Goal: Information Seeking & Learning: Learn about a topic

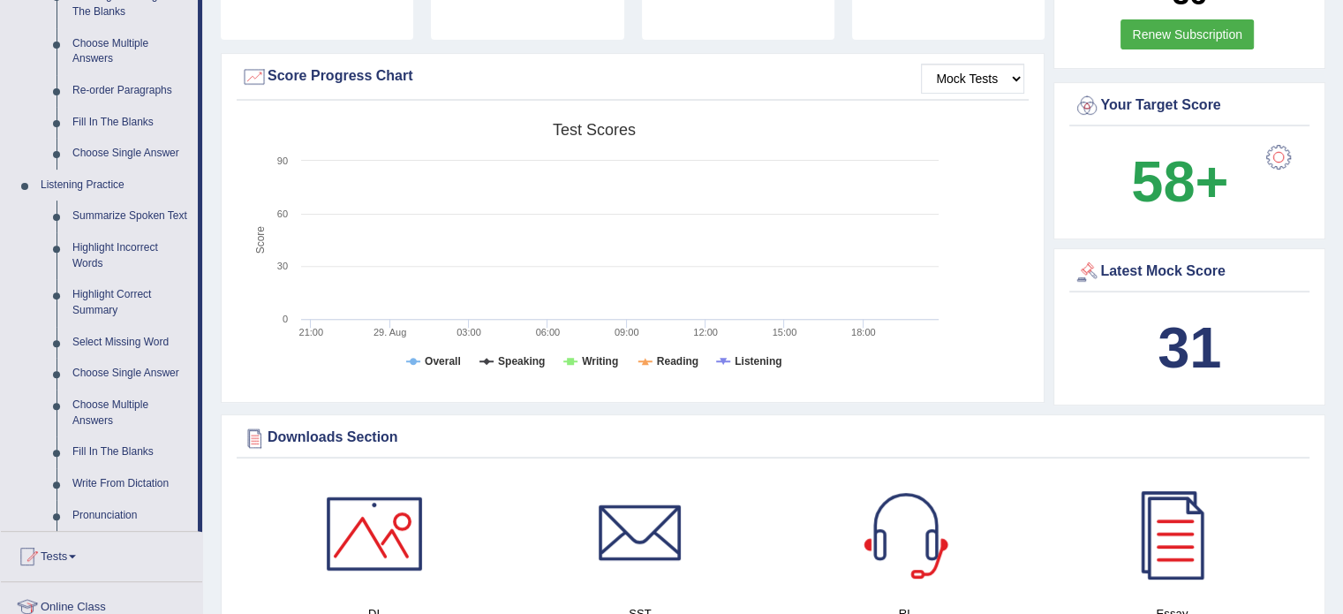
scroll to position [600, 0]
click at [128, 215] on link "Summarize Spoken Text" at bounding box center [130, 216] width 133 height 32
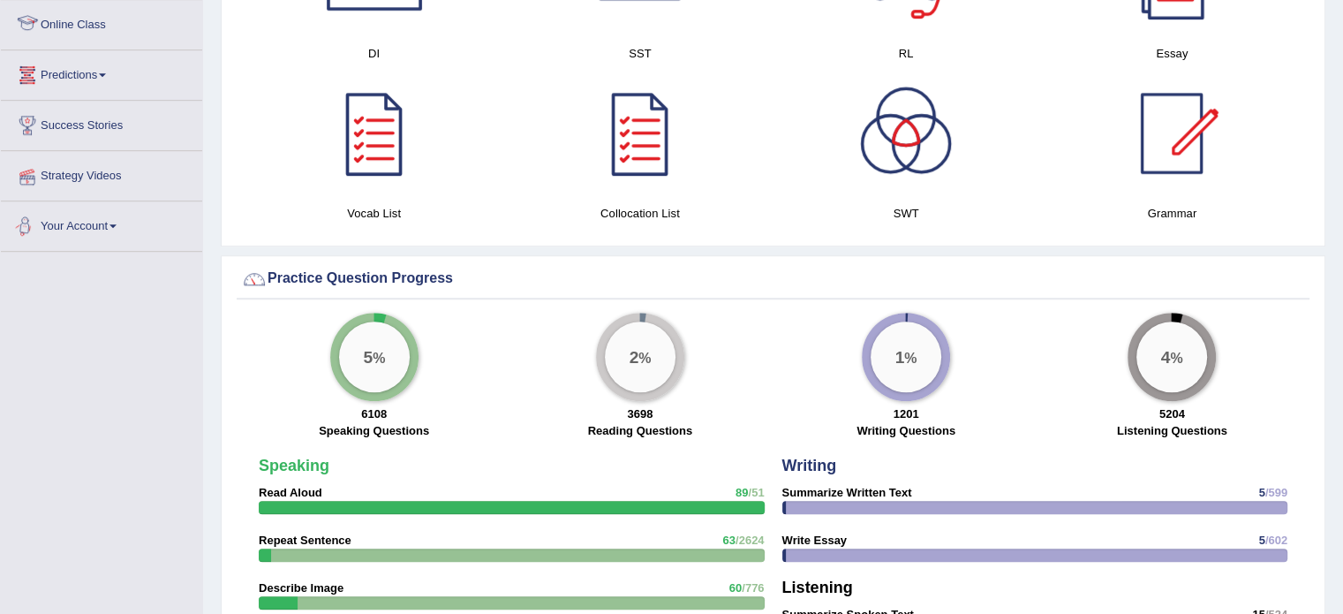
scroll to position [901, 0]
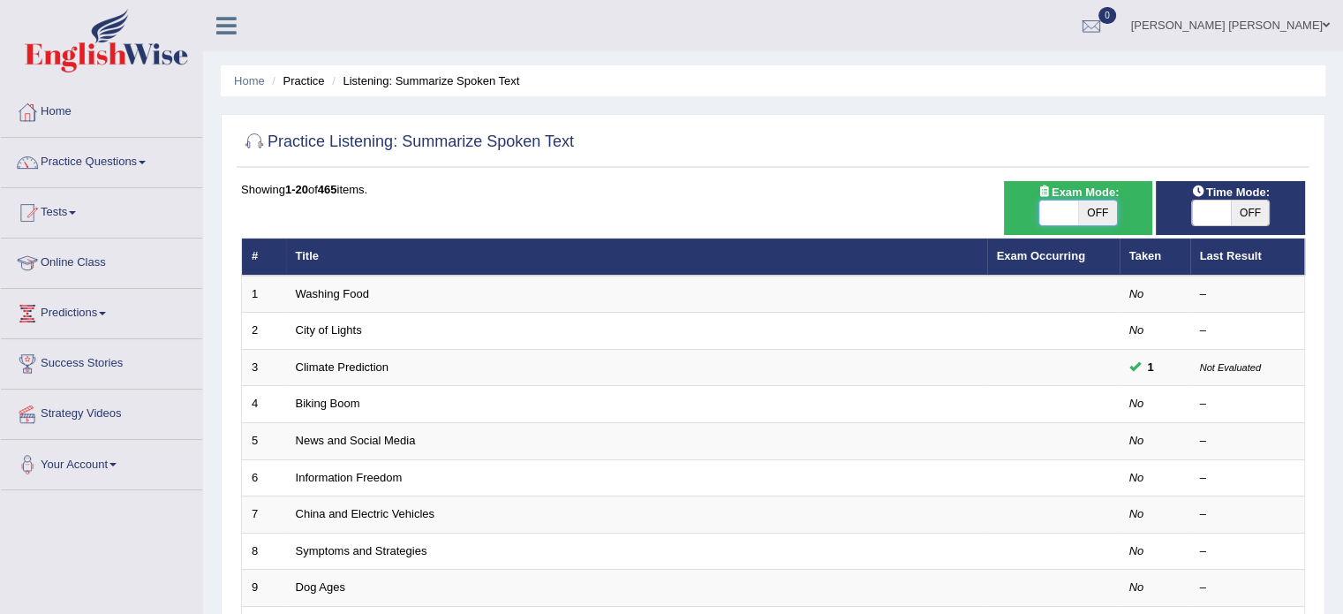
click at [1052, 212] on span at bounding box center [1058, 212] width 39 height 25
checkbox input "true"
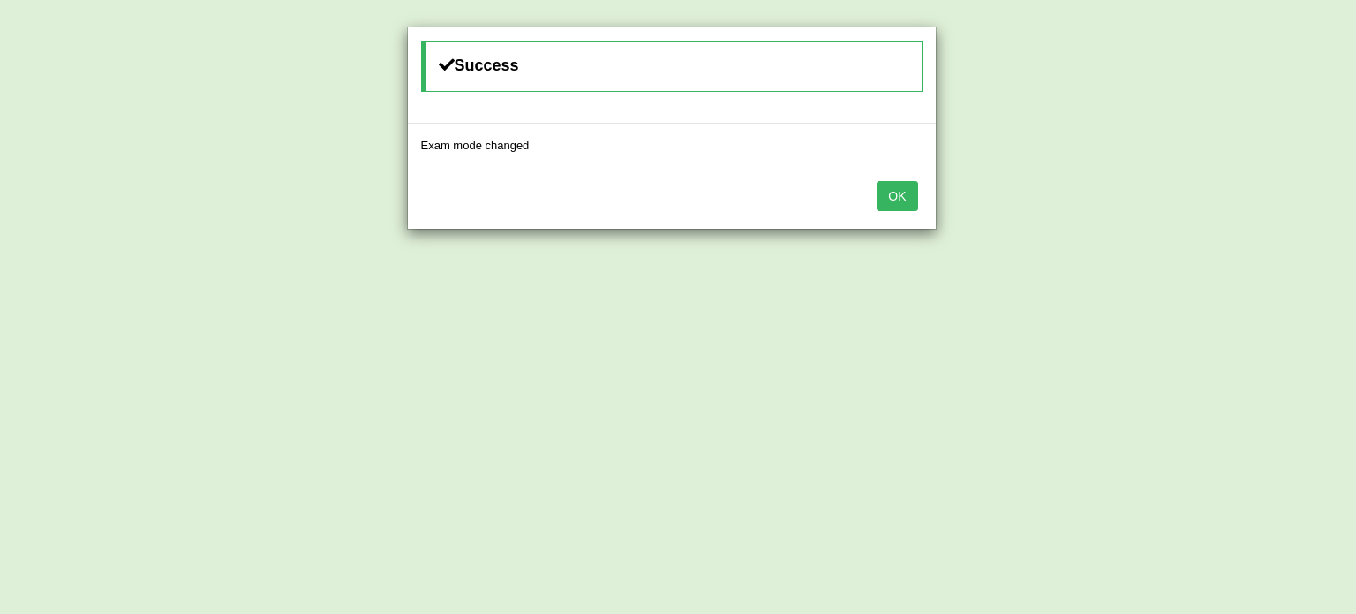
click at [903, 190] on button "OK" at bounding box center [897, 196] width 41 height 30
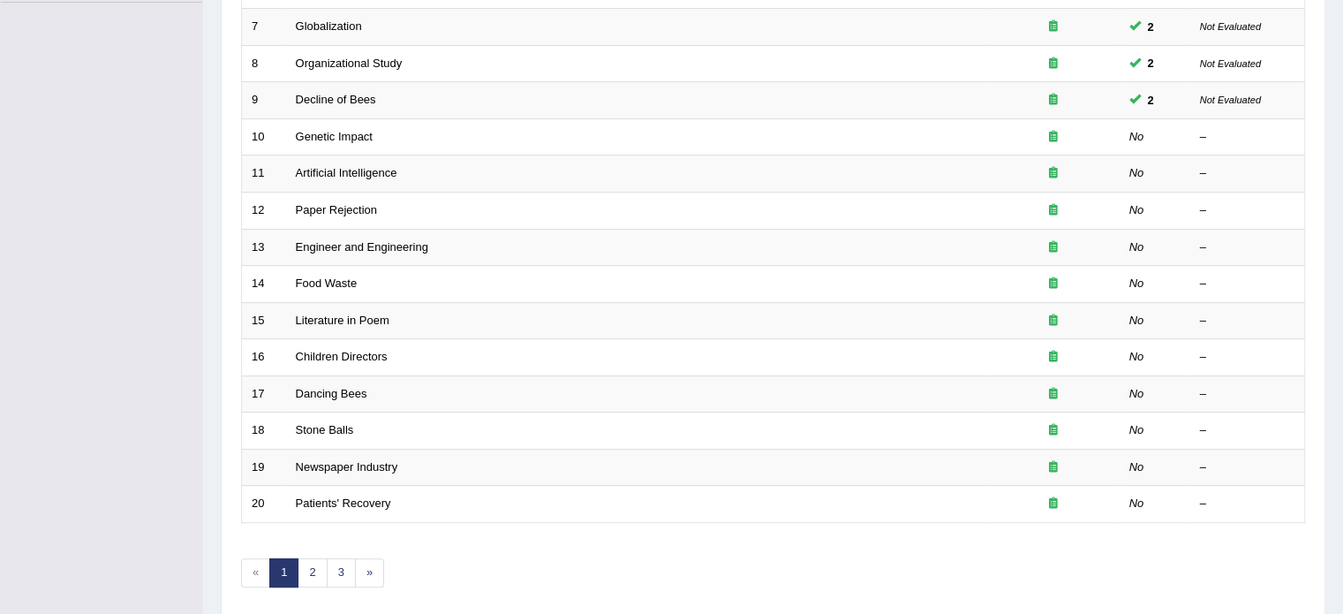
scroll to position [550, 0]
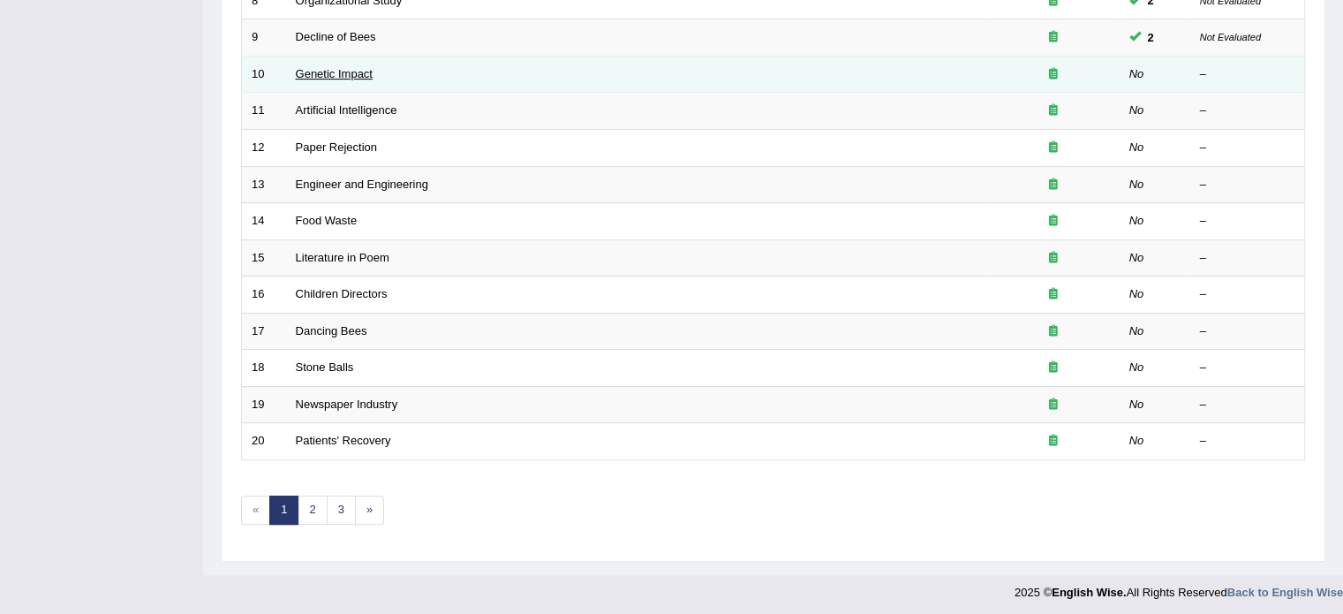
click at [356, 67] on link "Genetic Impact" at bounding box center [334, 73] width 77 height 13
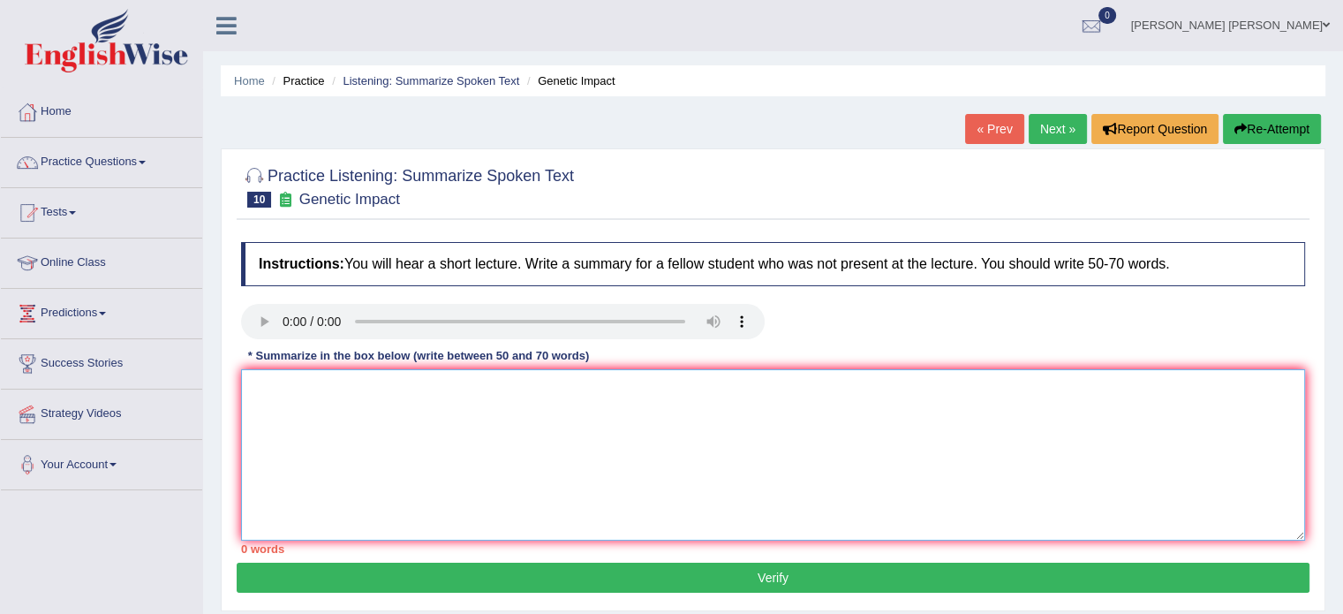
click at [862, 465] on textarea at bounding box center [773, 454] width 1064 height 171
click at [547, 388] on textarea "The speaker provided a comprehensive overview of genetic impact" at bounding box center [773, 454] width 1064 height 171
click at [590, 386] on textarea "The speaker provided a comprehensive overview of Genetic impact" at bounding box center [773, 454] width 1064 height 171
click at [626, 390] on textarea "The speaker provided a comprehensive overview of Genetic Impact" at bounding box center [773, 454] width 1064 height 171
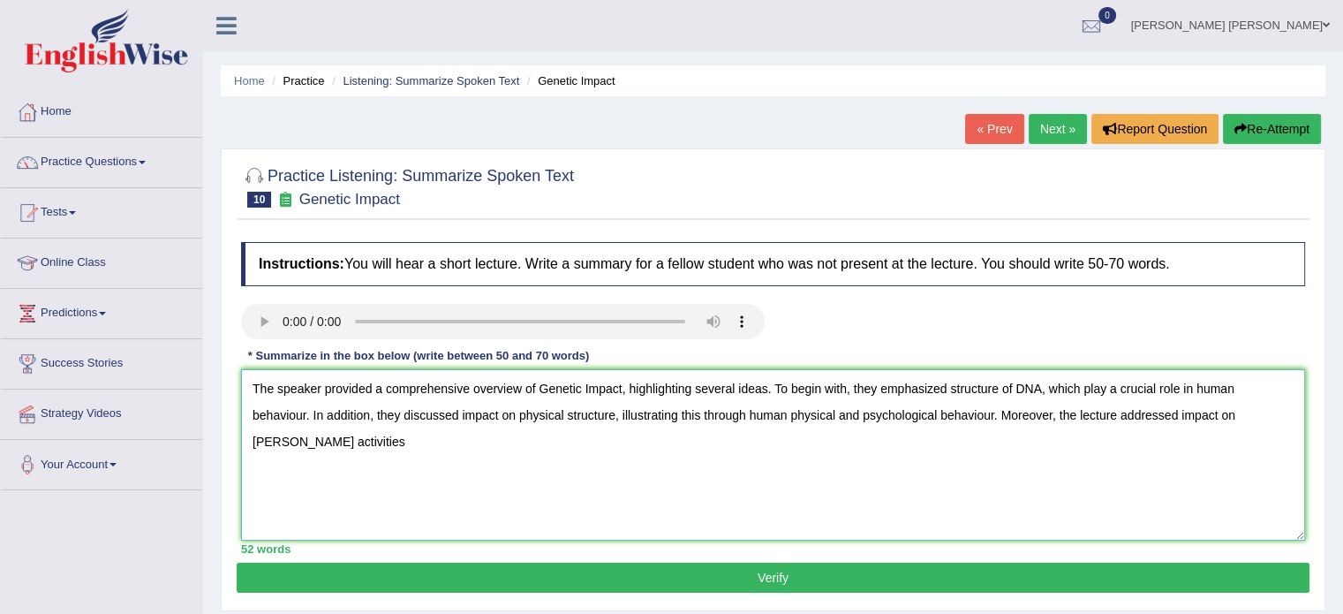
click at [1269, 411] on textarea "The speaker provided a comprehensive overview of Genetic Impact, highlighting s…" at bounding box center [773, 454] width 1064 height 171
click at [313, 438] on textarea "The speaker provided a comprehensive overview of Genetic Impact, highlighting s…" at bounding box center [773, 454] width 1064 height 171
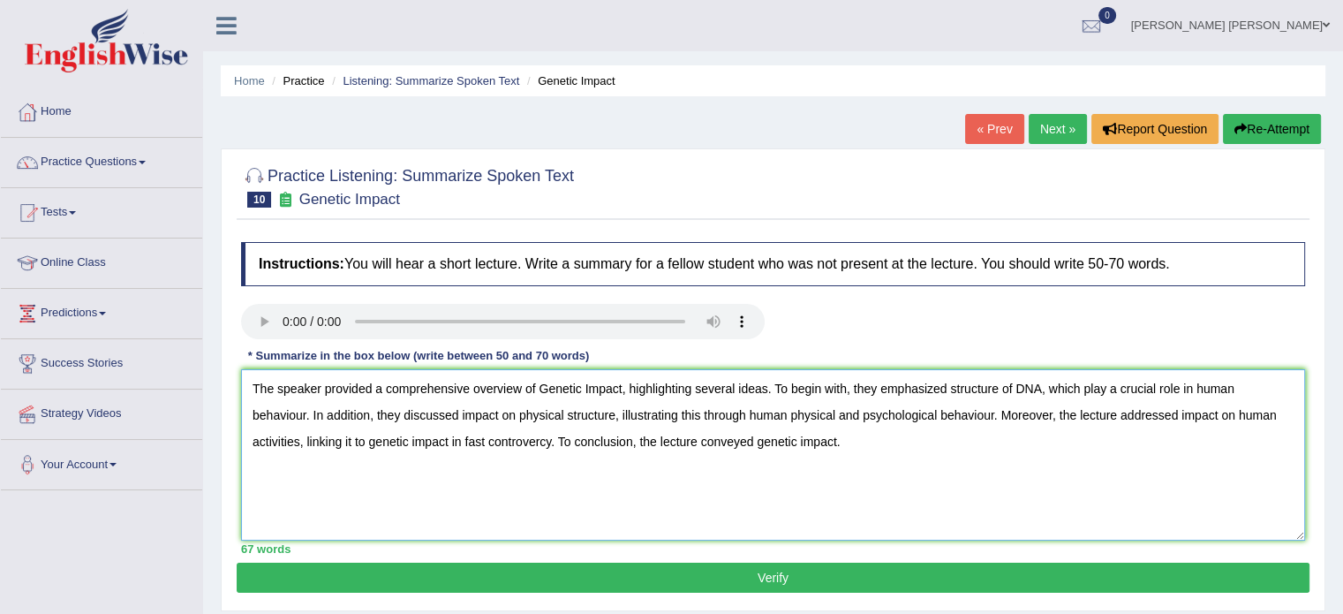
type textarea "The speaker provided a comprehensive overview of Genetic Impact, highlighting s…"
click at [442, 585] on button "Verify" at bounding box center [773, 577] width 1073 height 30
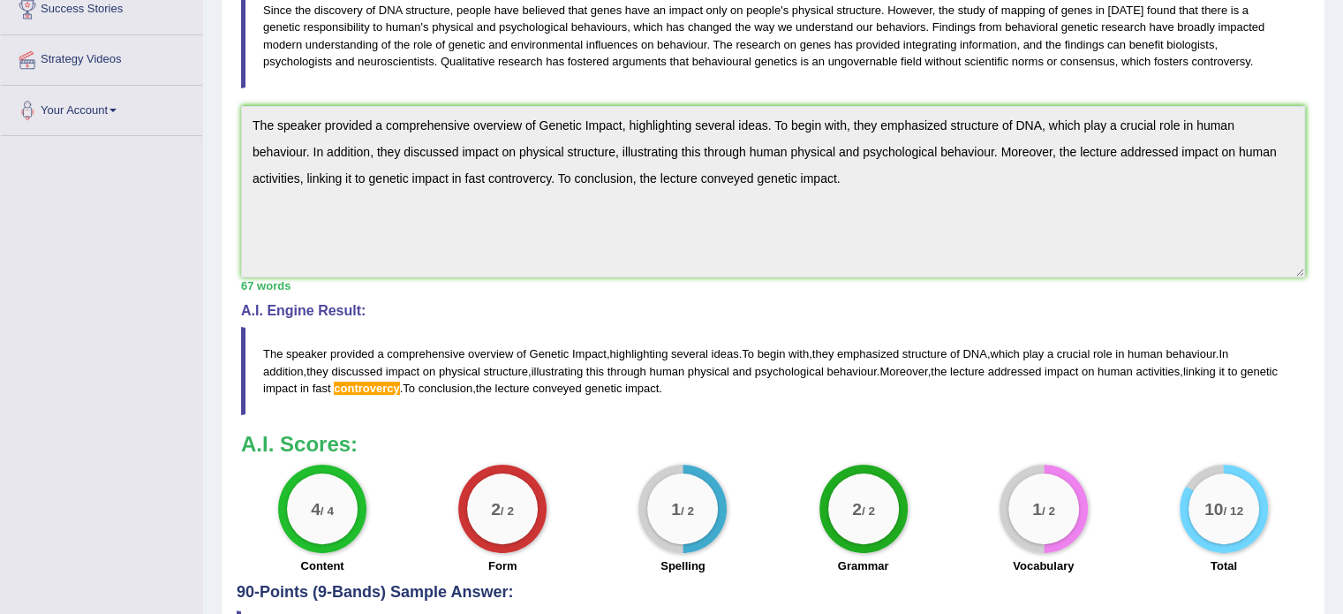
scroll to position [353, 0]
click at [869, 313] on div "Instructions: You will hear a short lecture. Write a summary for a fellow stude…" at bounding box center [773, 232] width 1073 height 705
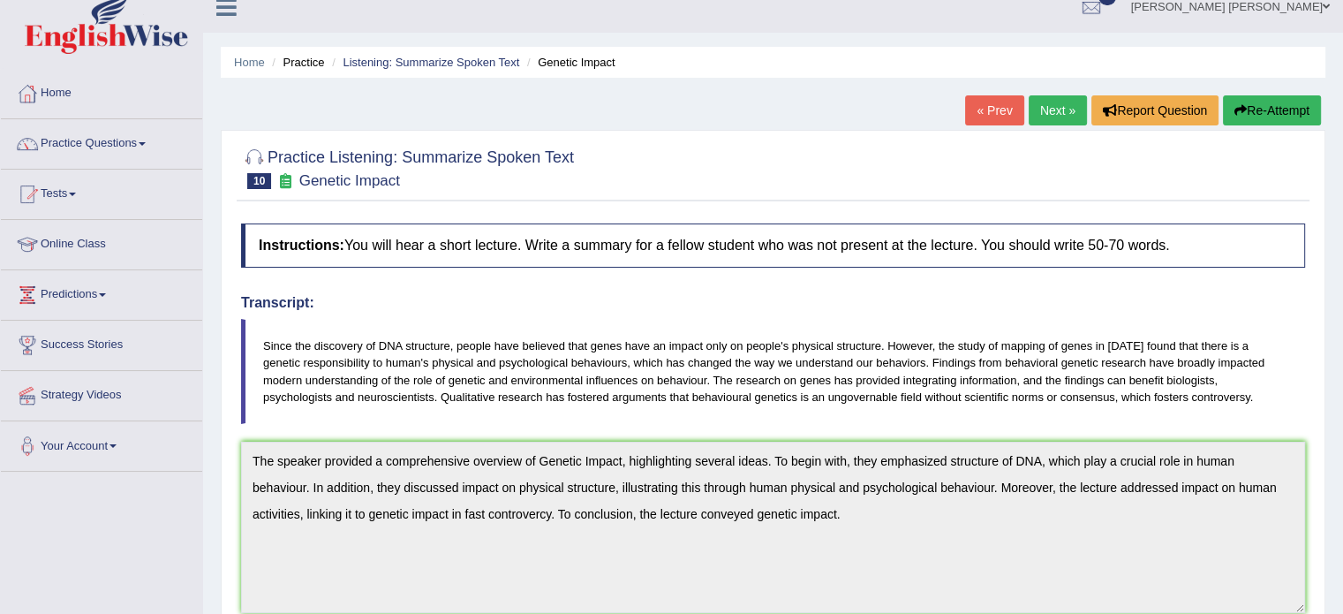
scroll to position [0, 0]
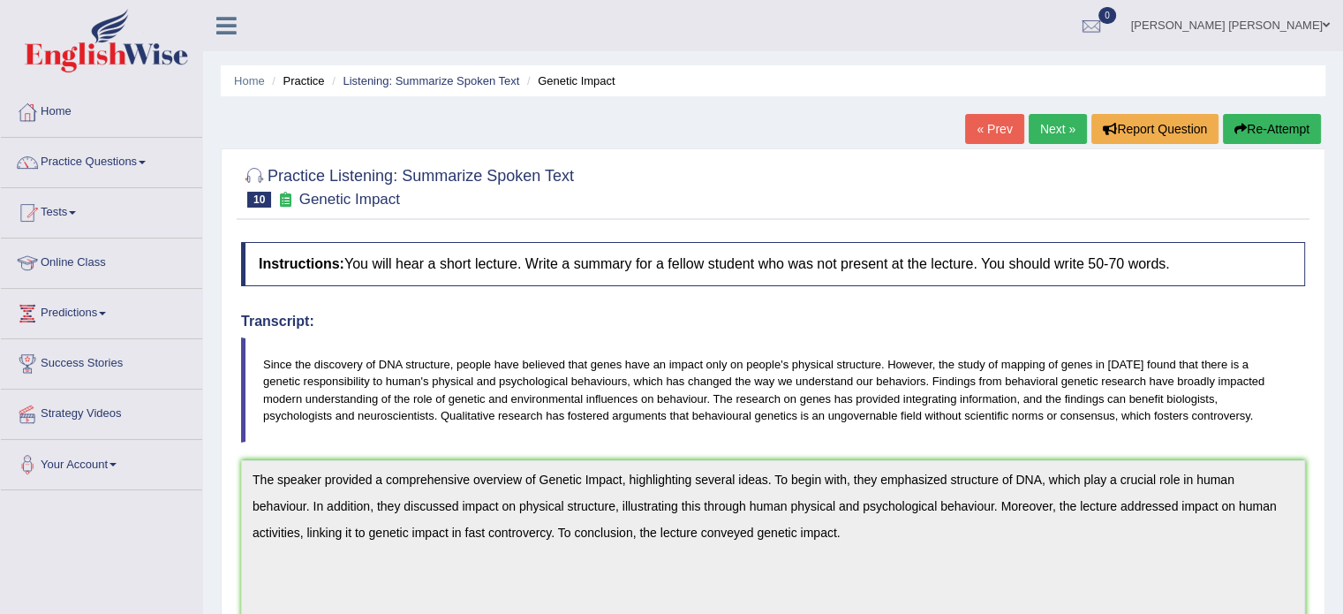
click at [1281, 120] on button "Re-Attempt" at bounding box center [1272, 129] width 98 height 30
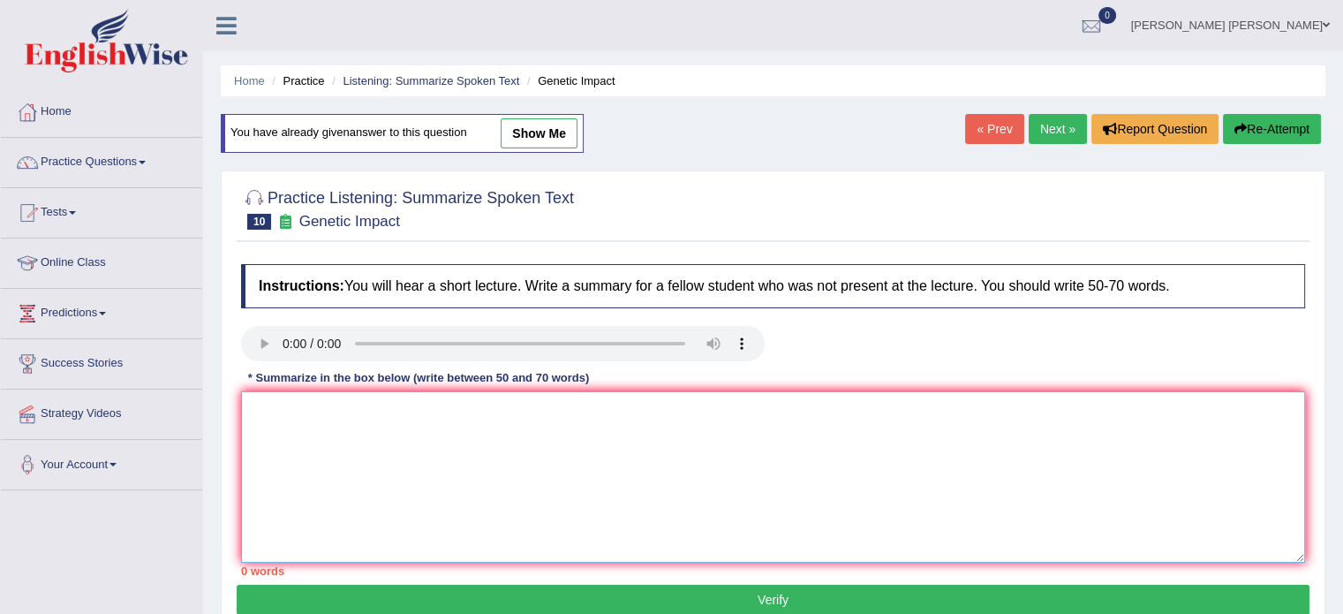
click at [675, 499] on textarea at bounding box center [773, 476] width 1064 height 171
type textarea "v"
click at [675, 499] on textarea "v" at bounding box center [773, 476] width 1064 height 171
paste textarea "The speaker provided a comprehensive overview of Genetic Impact, highlighting s…"
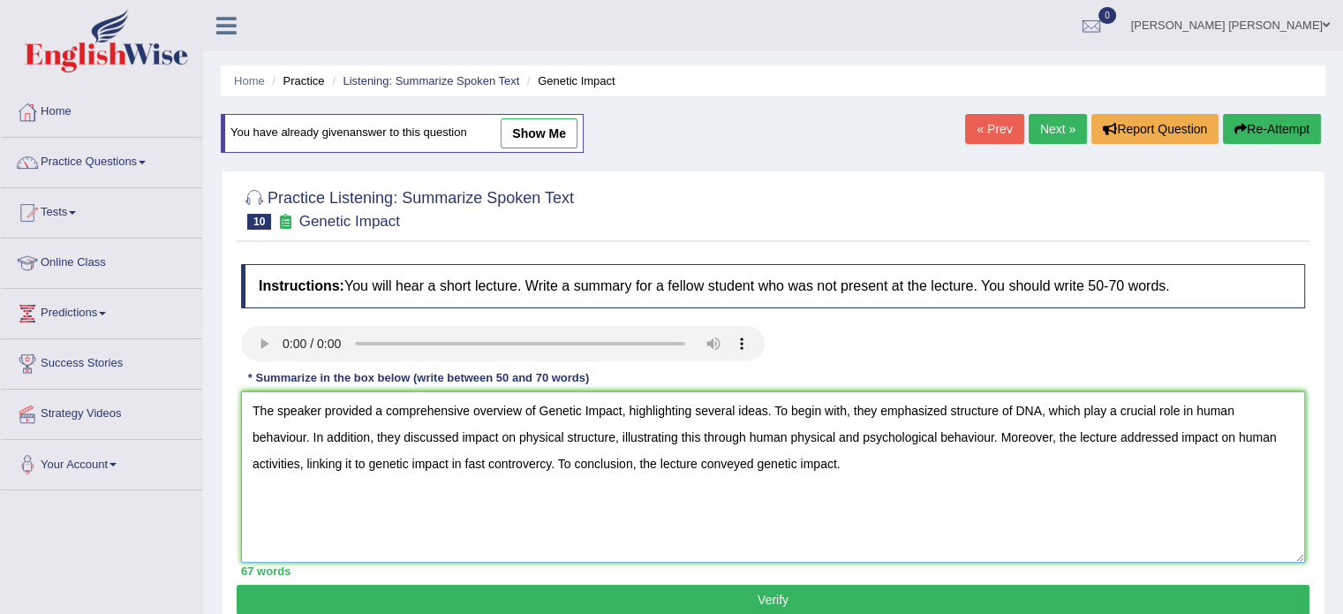
click at [540, 460] on textarea "The speaker provided a comprehensive overview of Genetic Impact, highlighting s…" at bounding box center [773, 476] width 1064 height 171
type textarea "The speaker provided a comprehensive overview of Genetic Impact, highlighting s…"
click at [593, 607] on button "Verify" at bounding box center [773, 599] width 1073 height 30
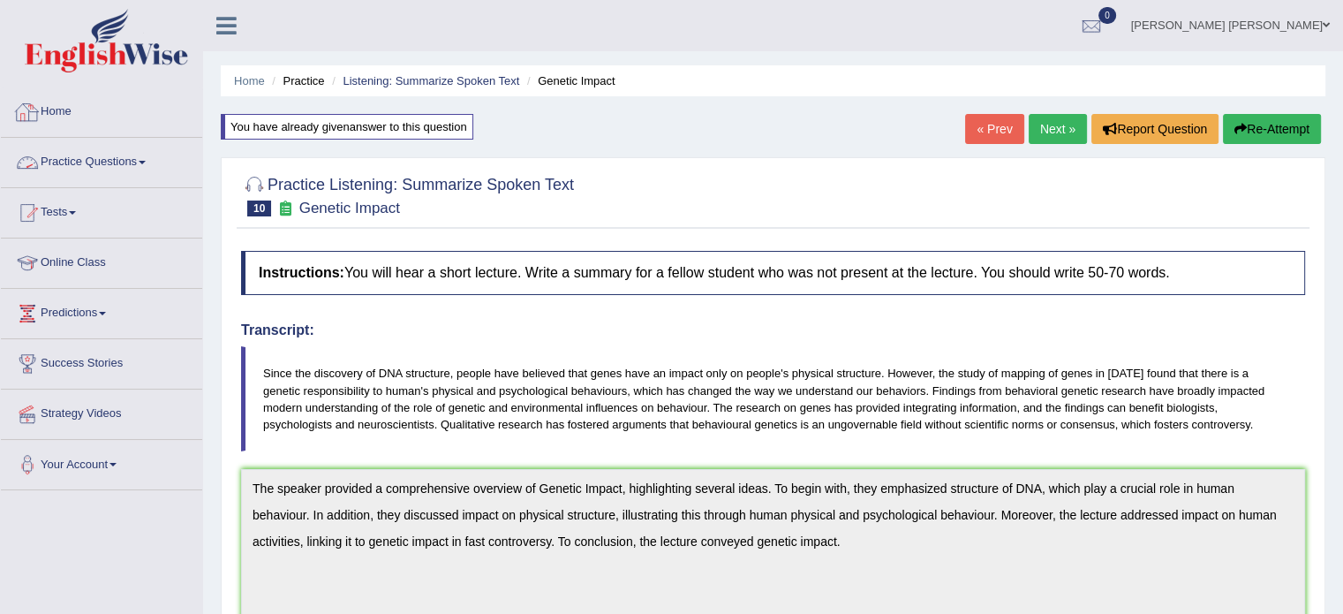
click at [124, 163] on link "Practice Questions" at bounding box center [101, 160] width 201 height 44
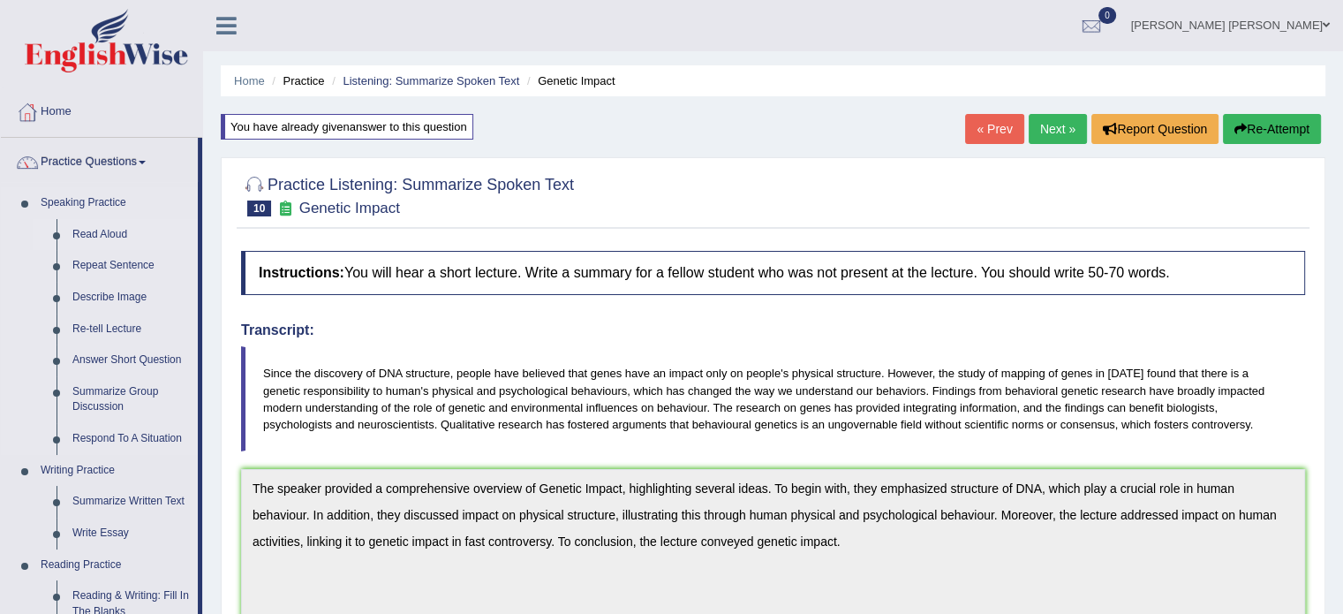
click at [87, 225] on link "Read Aloud" at bounding box center [130, 235] width 133 height 32
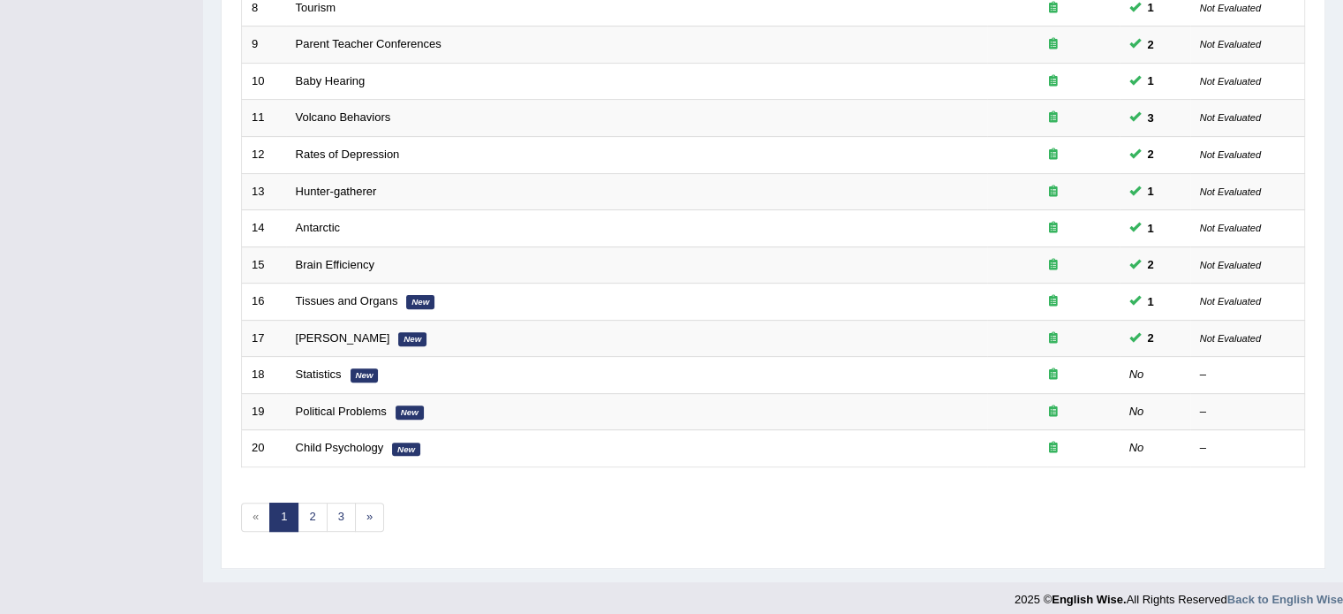
scroll to position [550, 0]
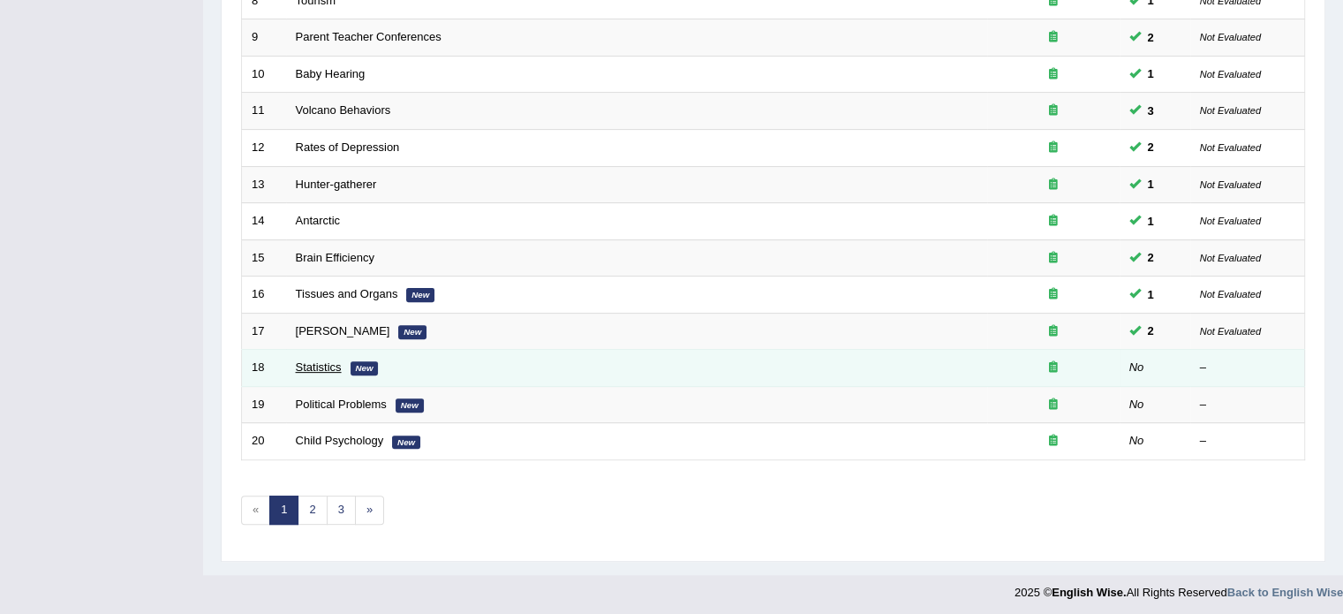
click at [308, 362] on link "Statistics" at bounding box center [319, 366] width 46 height 13
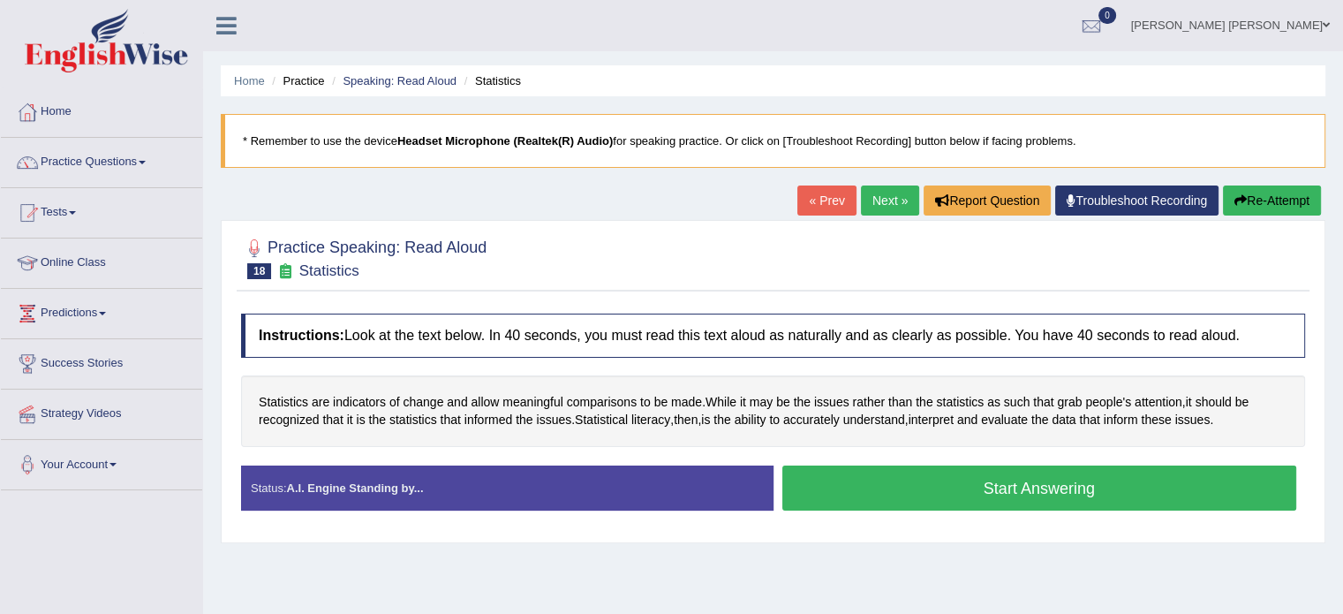
click at [833, 499] on button "Start Answering" at bounding box center [1039, 487] width 515 height 45
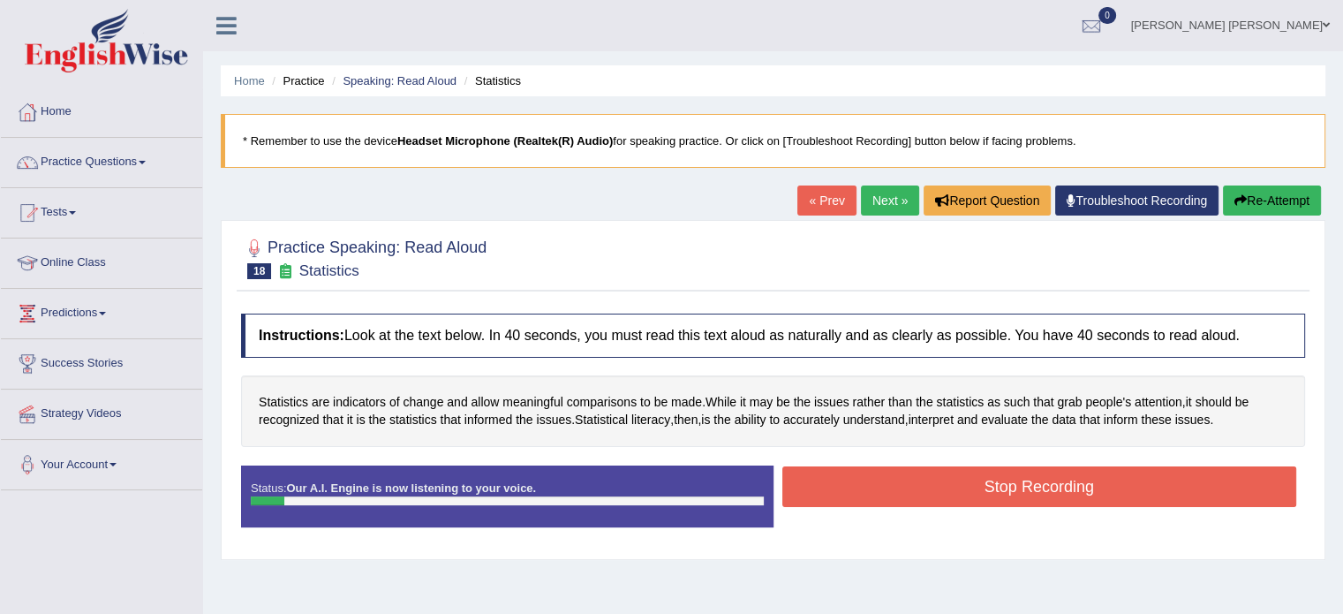
click at [1249, 197] on button "Re-Attempt" at bounding box center [1272, 200] width 98 height 30
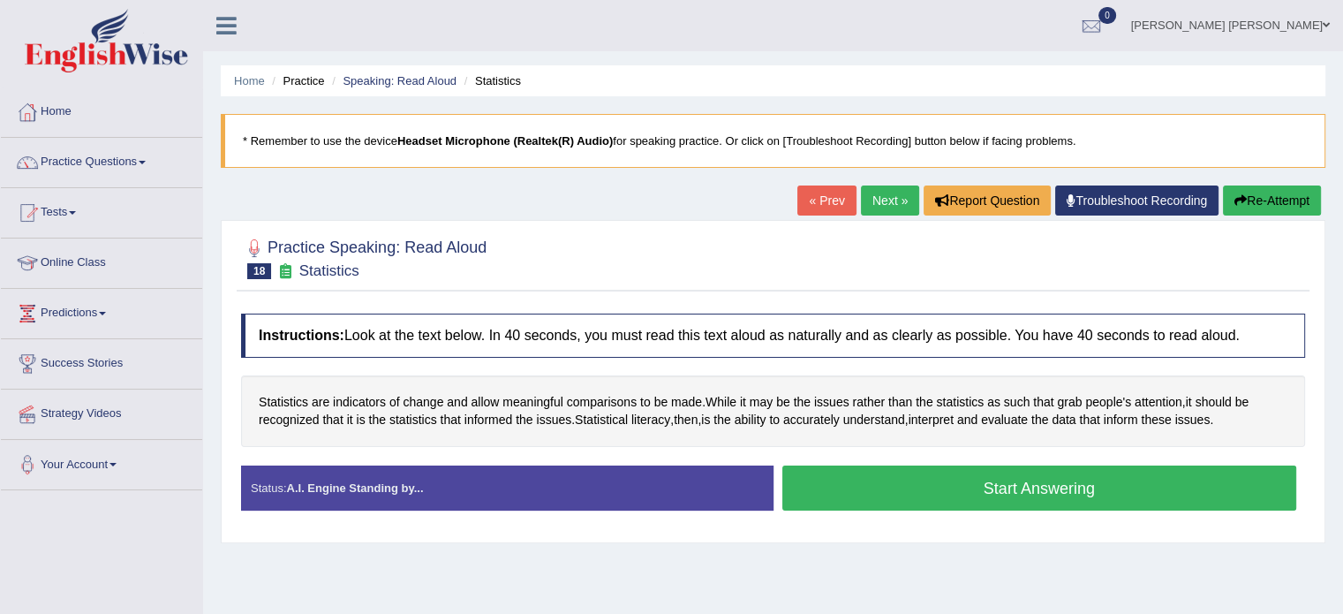
click at [993, 490] on button "Start Answering" at bounding box center [1039, 487] width 515 height 45
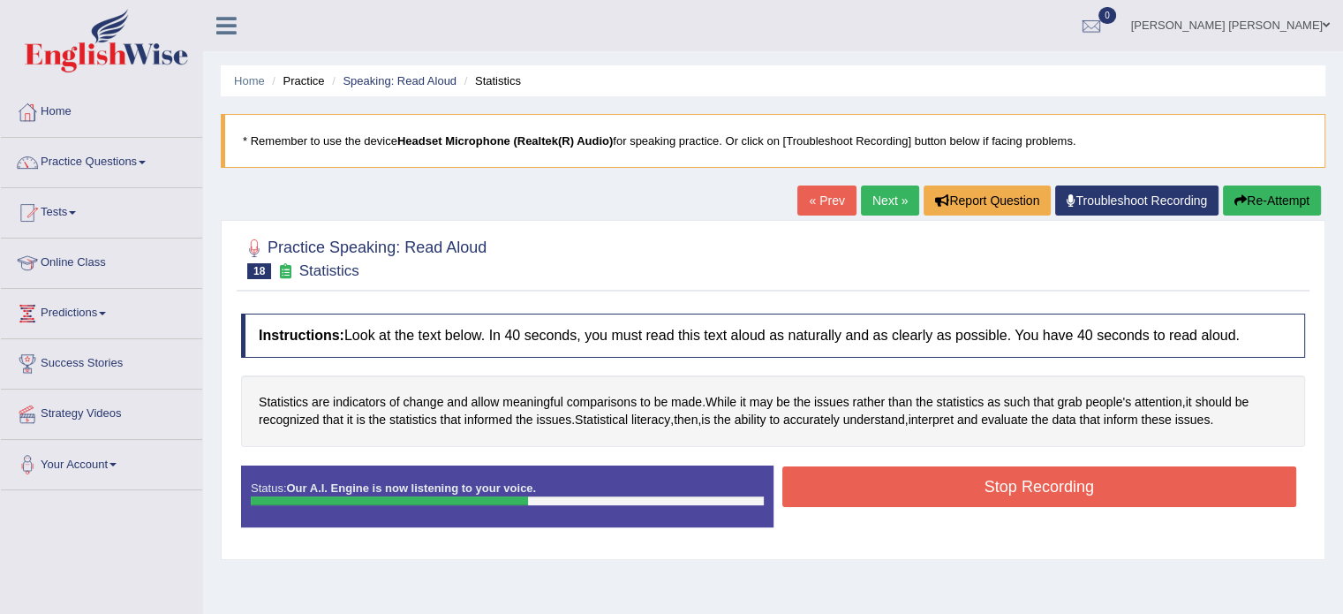
click at [993, 490] on button "Stop Recording" at bounding box center [1039, 486] width 515 height 41
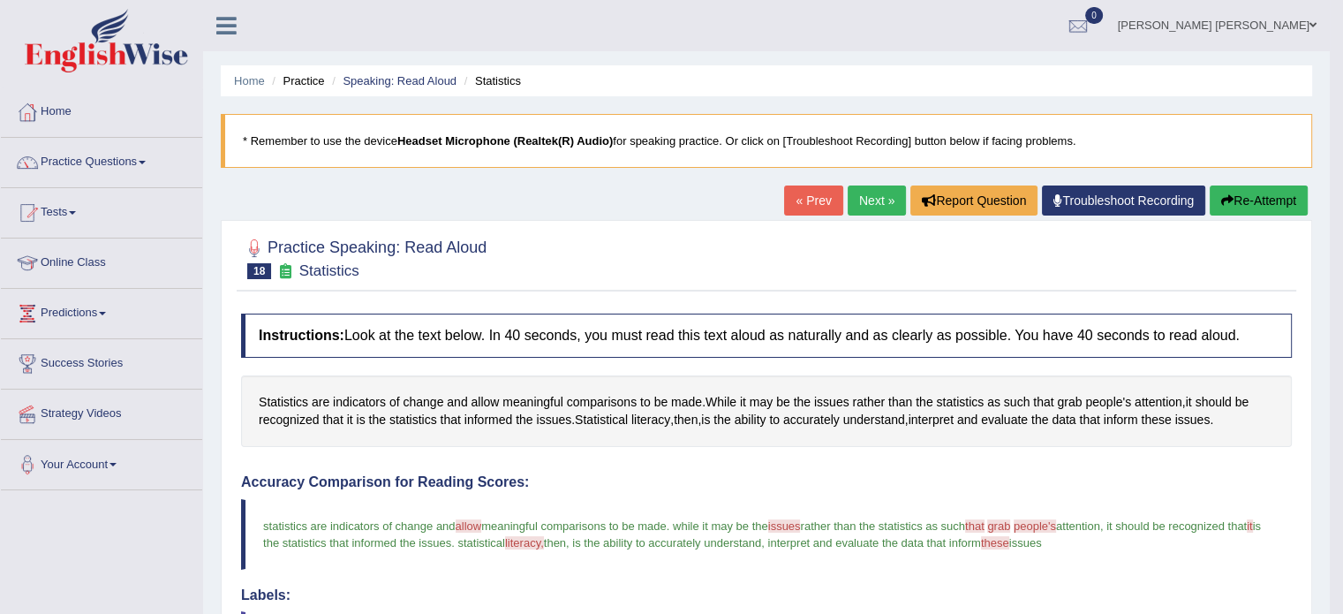
click at [863, 215] on div "« Prev Next » Report Question Troubleshoot Recording Re-Attempt" at bounding box center [1048, 202] width 528 height 34
click at [863, 200] on link "Next »" at bounding box center [877, 200] width 58 height 30
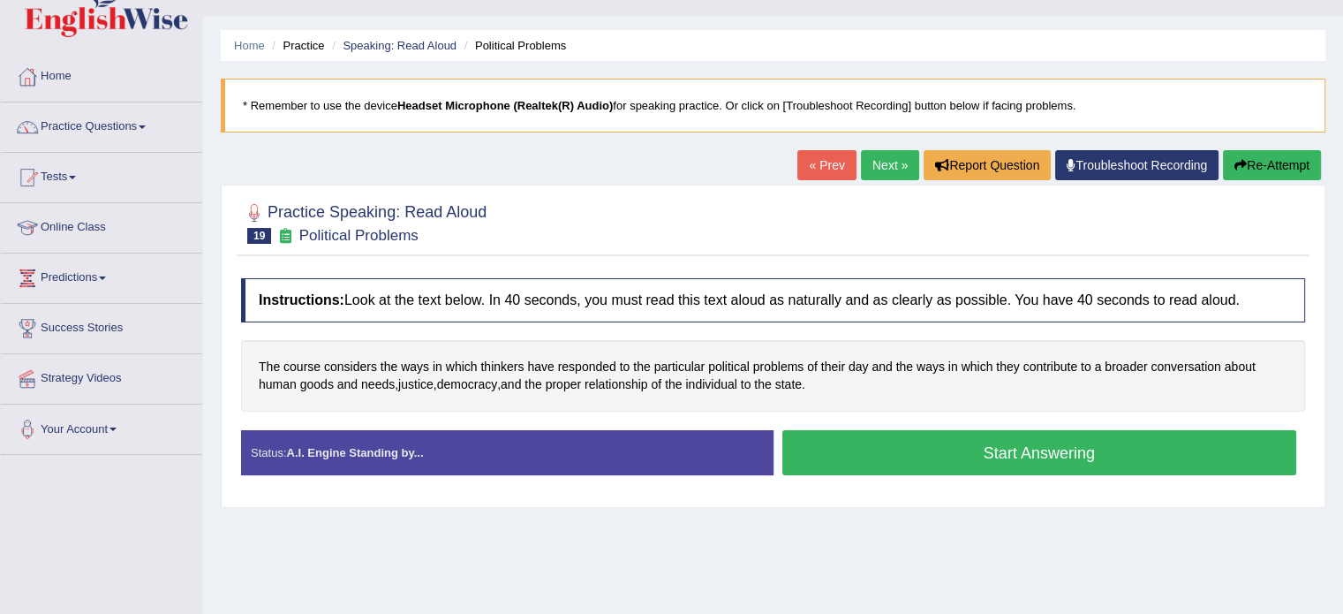
click at [849, 451] on button "Start Answering" at bounding box center [1039, 452] width 515 height 45
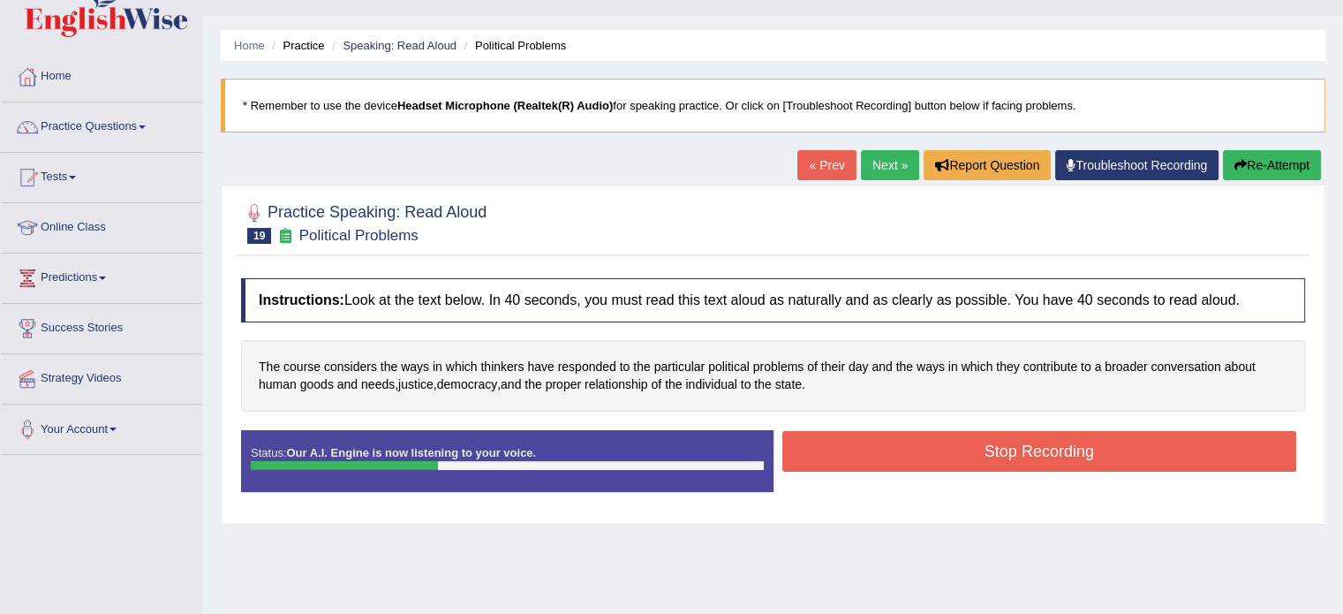
click at [849, 451] on button "Stop Recording" at bounding box center [1039, 451] width 515 height 41
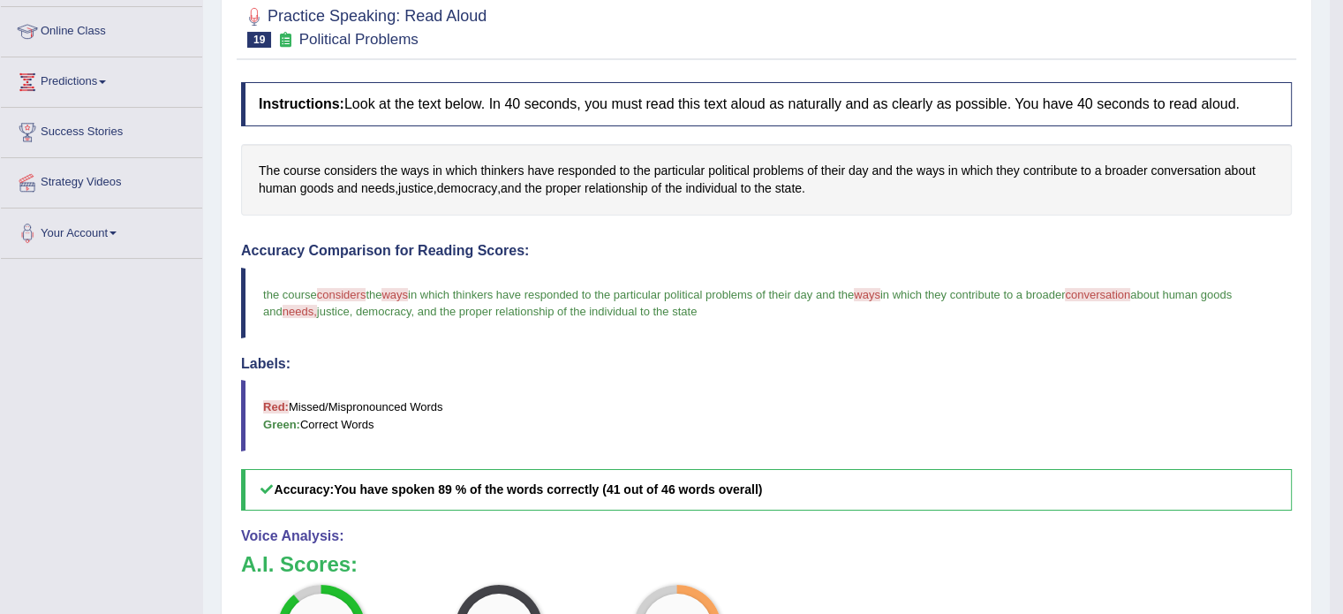
scroll to position [71, 0]
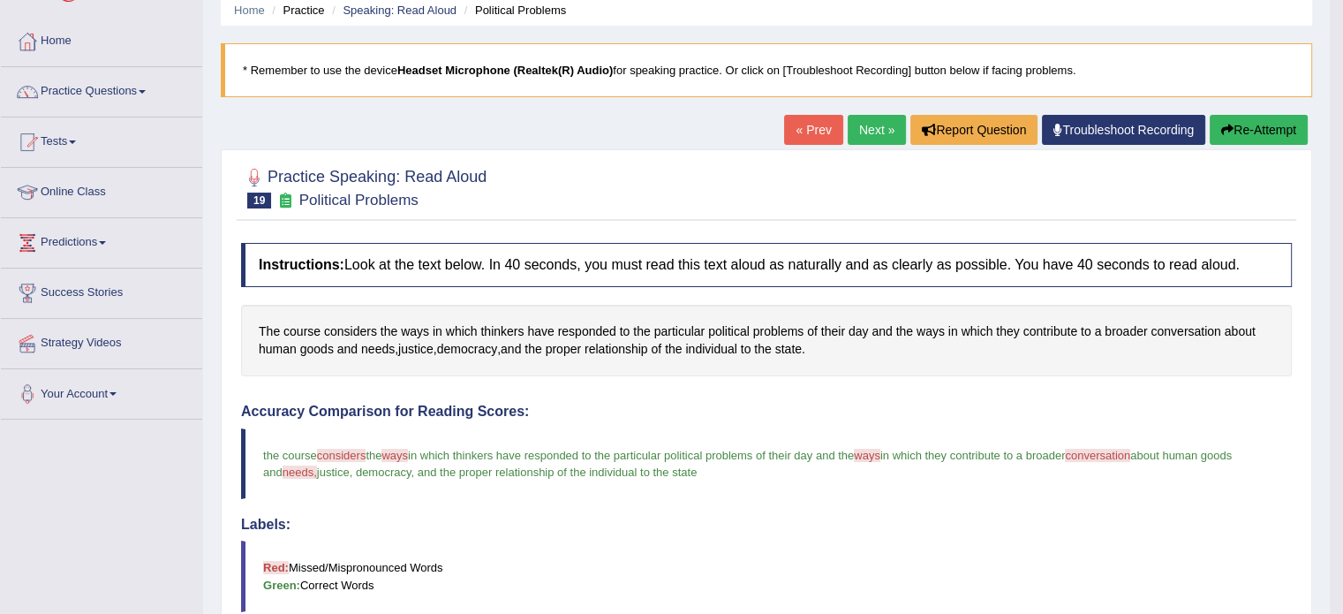
click at [1251, 126] on button "Re-Attempt" at bounding box center [1259, 130] width 98 height 30
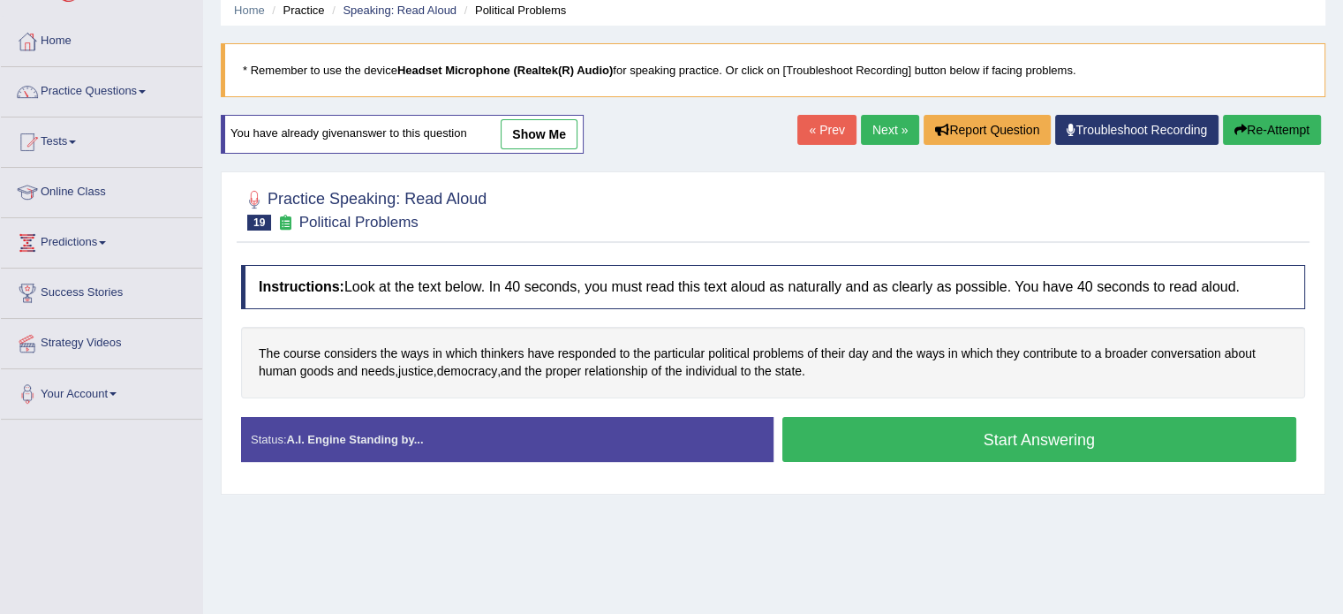
click at [1102, 427] on button "Start Answering" at bounding box center [1039, 439] width 515 height 45
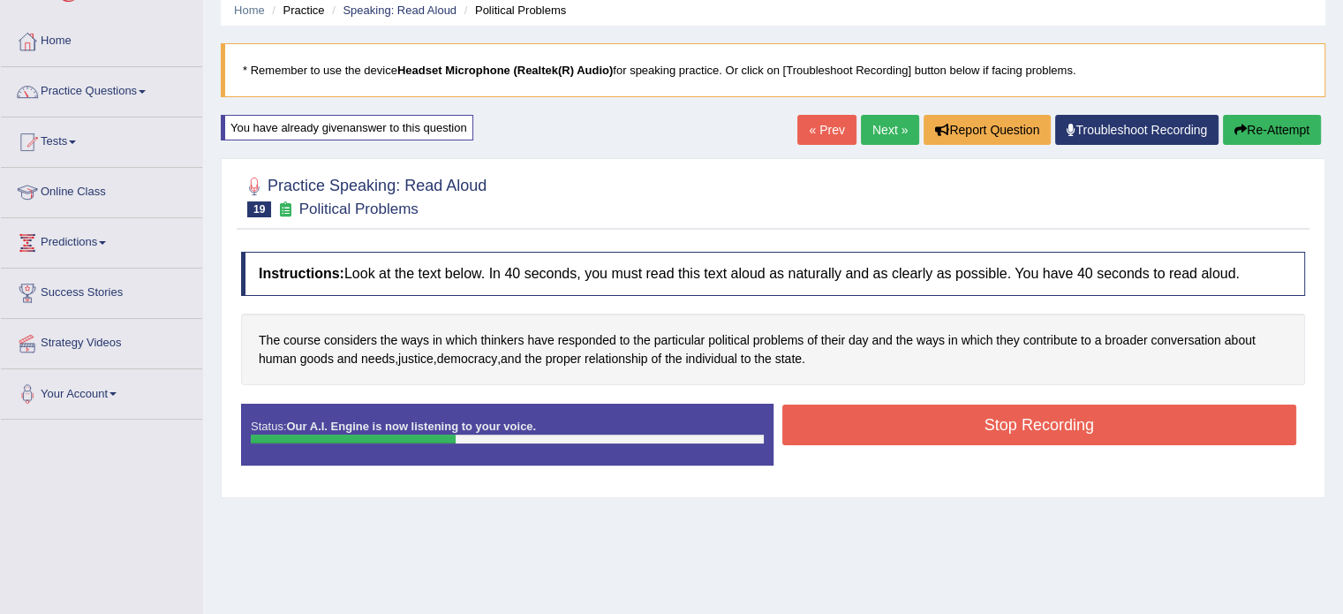
click at [1102, 427] on button "Stop Recording" at bounding box center [1039, 424] width 515 height 41
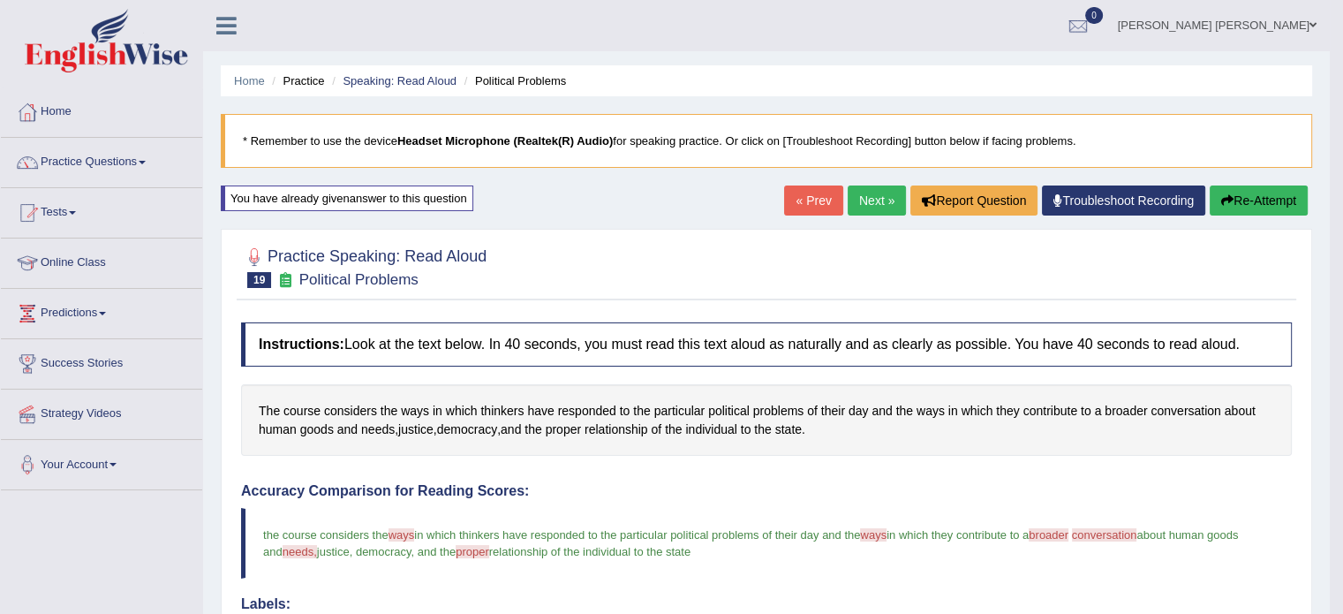
click at [865, 200] on link "Next »" at bounding box center [877, 200] width 58 height 30
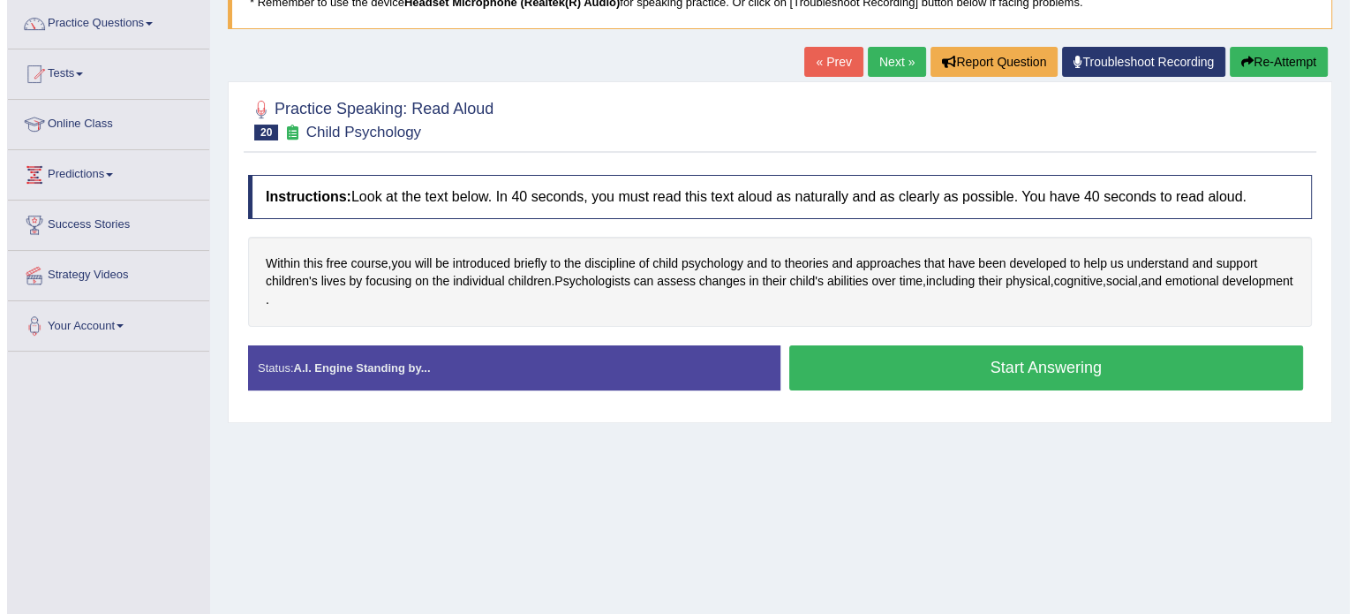
scroll to position [141, 0]
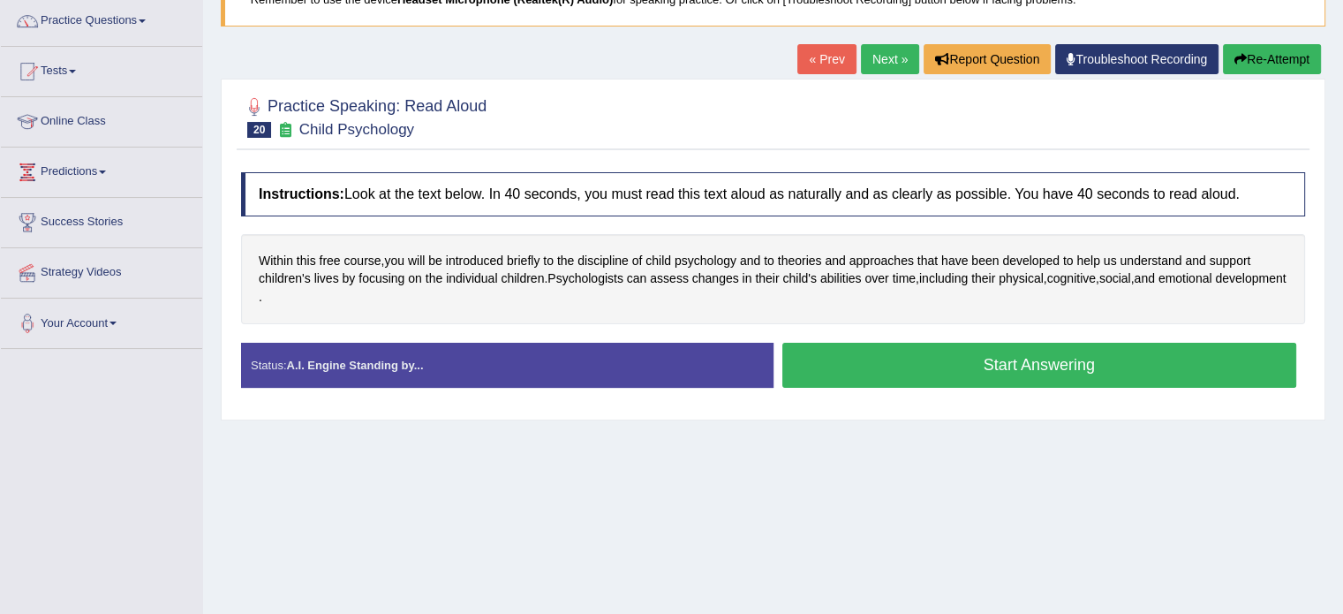
click at [904, 357] on button "Start Answering" at bounding box center [1039, 365] width 515 height 45
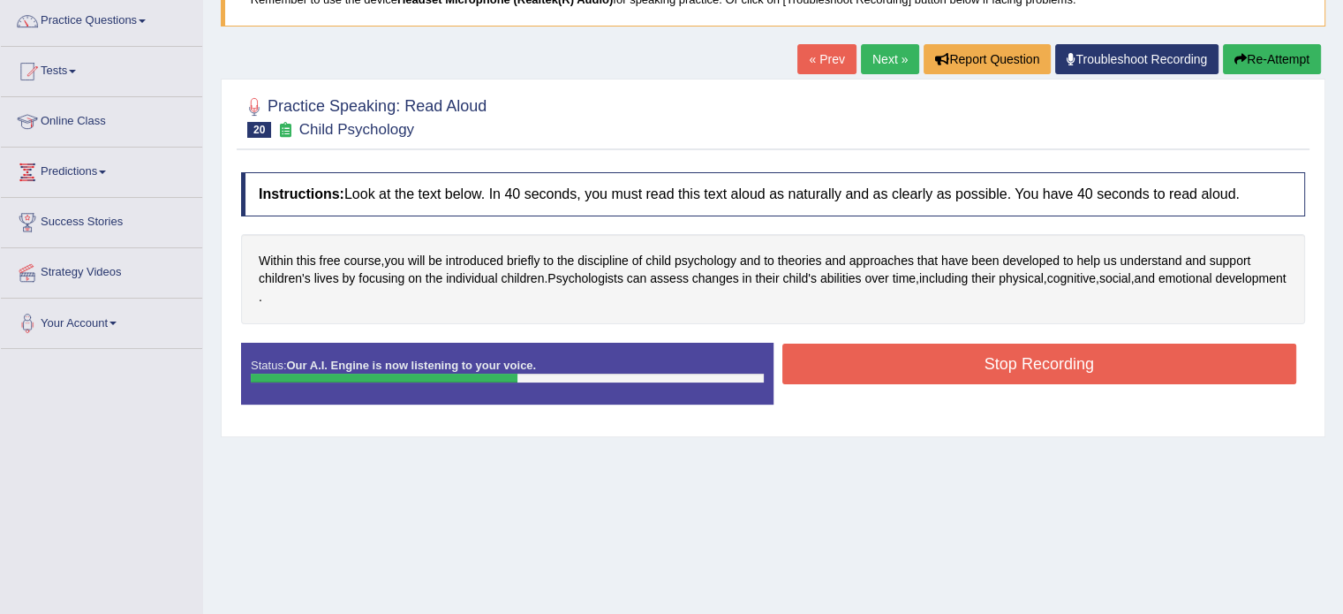
click at [904, 357] on button "Stop Recording" at bounding box center [1039, 363] width 515 height 41
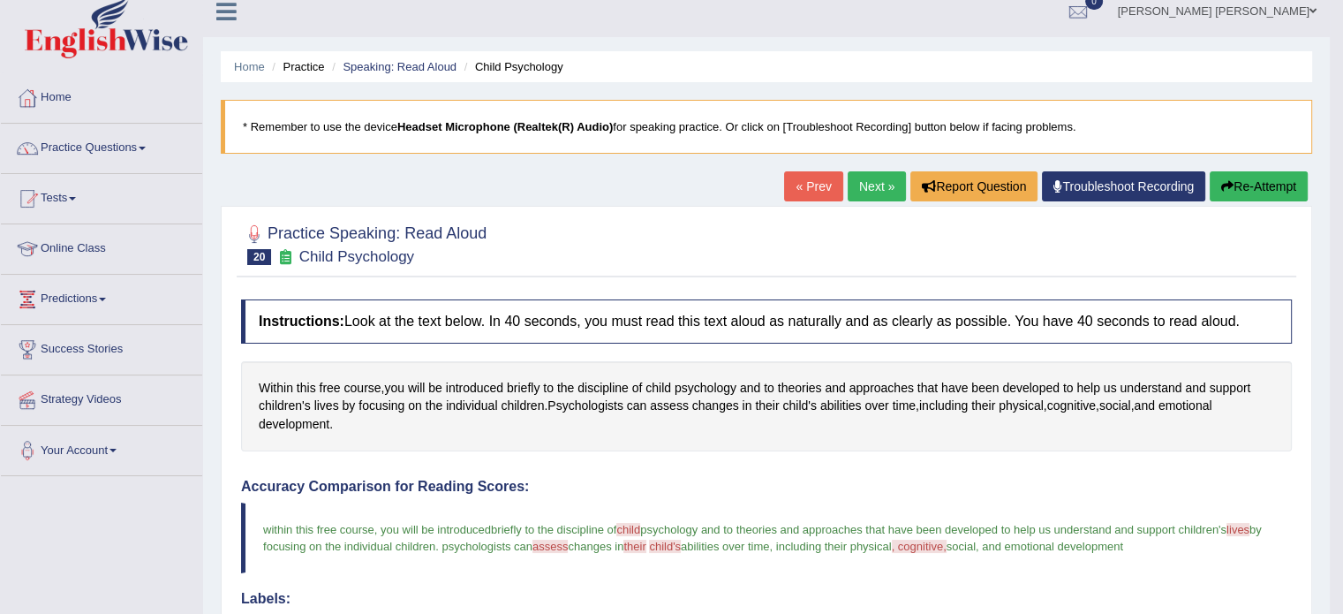
scroll to position [0, 0]
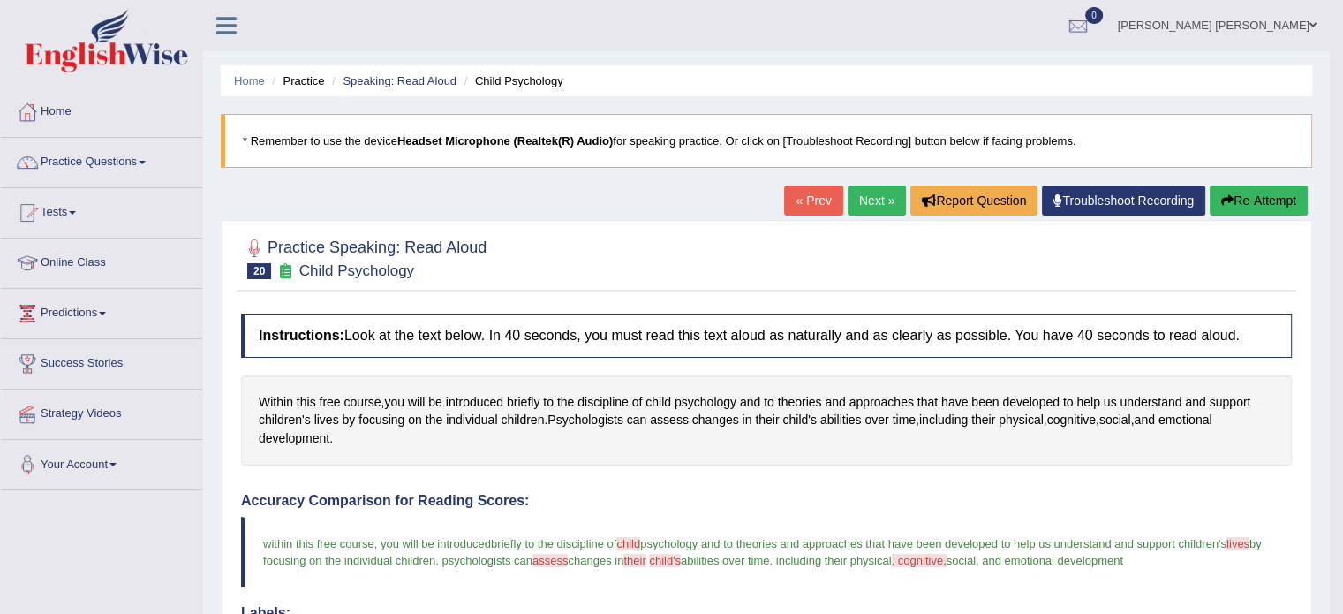
click at [851, 198] on link "Next »" at bounding box center [877, 200] width 58 height 30
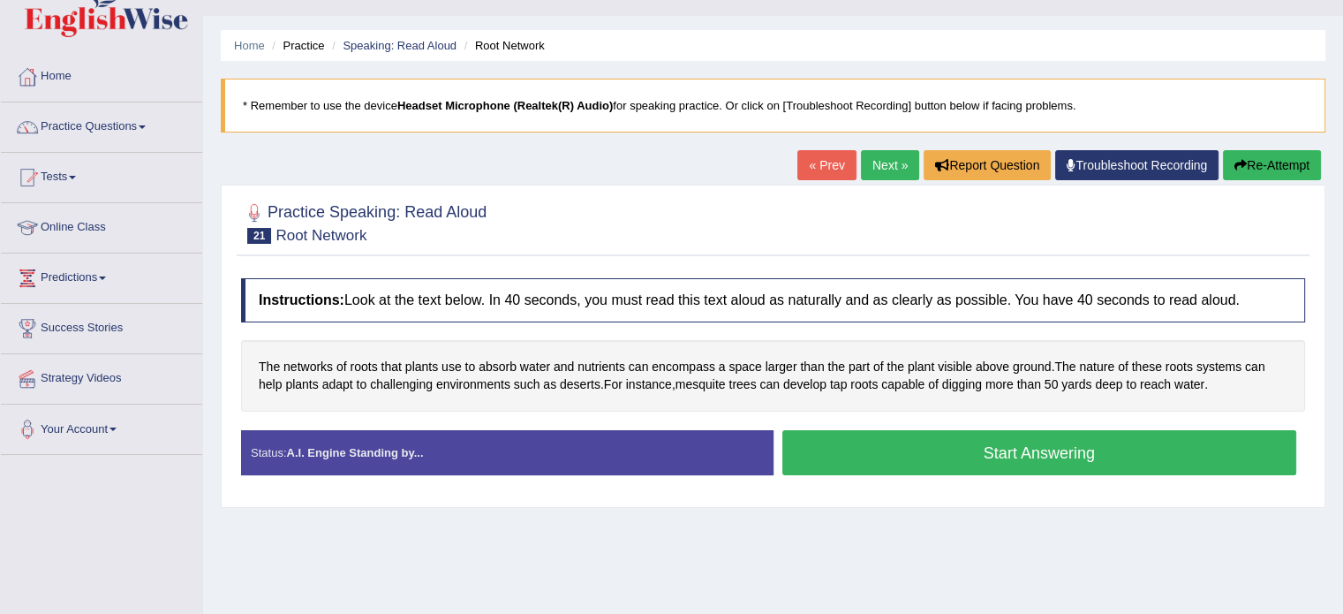
click at [805, 430] on button "Start Answering" at bounding box center [1039, 452] width 515 height 45
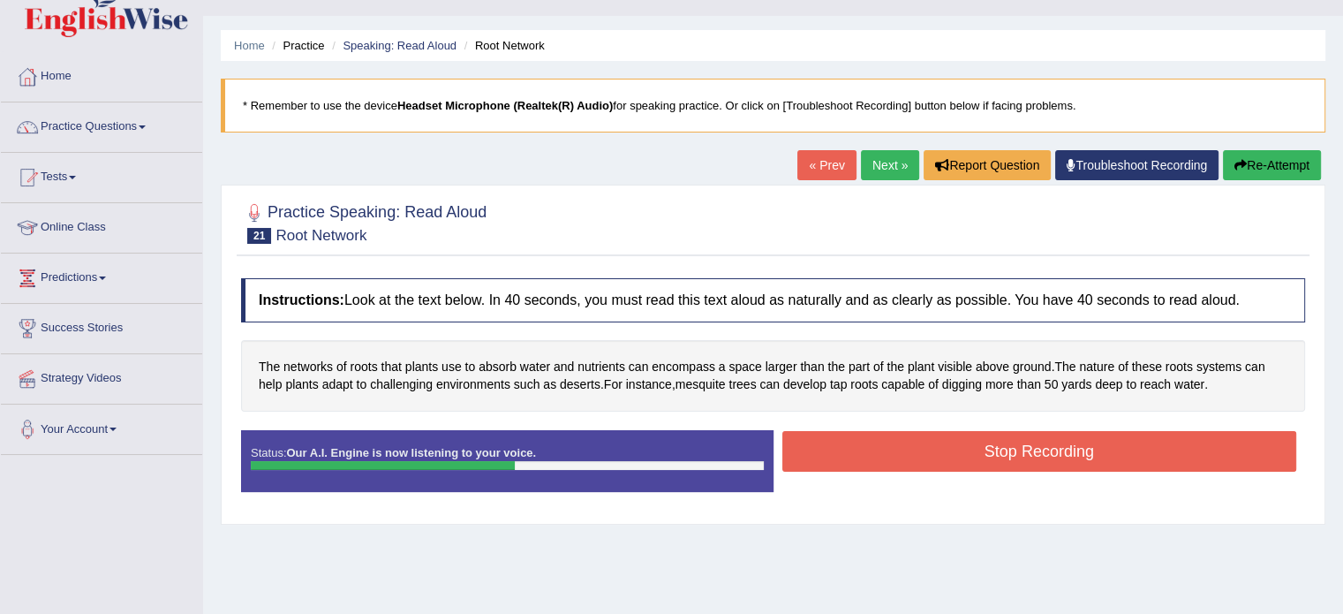
click at [805, 431] on button "Stop Recording" at bounding box center [1039, 451] width 515 height 41
